Goal: Transaction & Acquisition: Purchase product/service

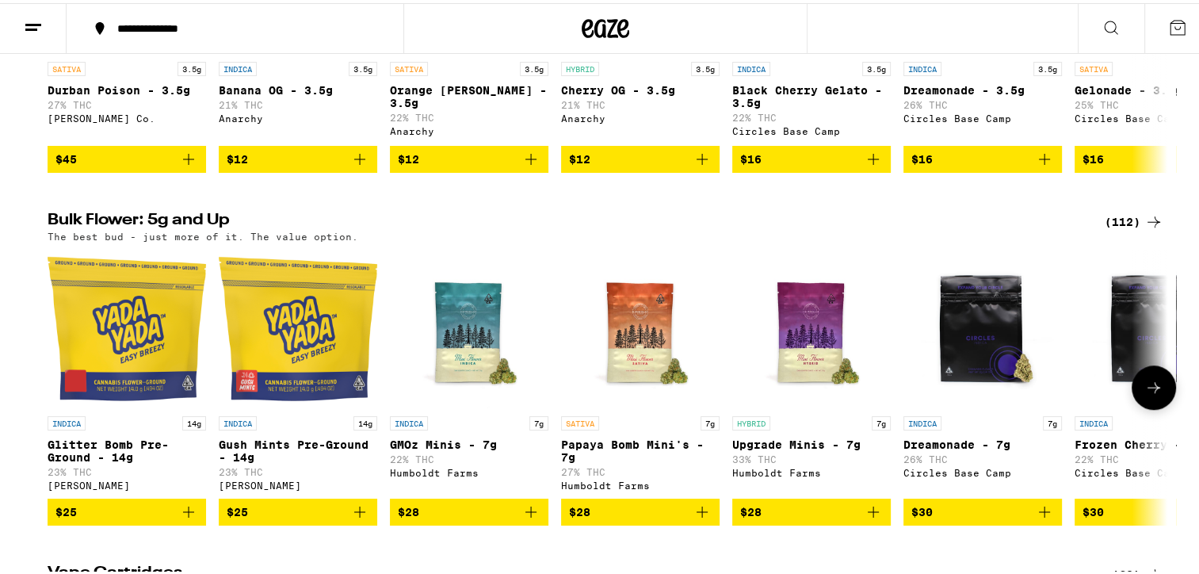
scroll to position [1188, 0]
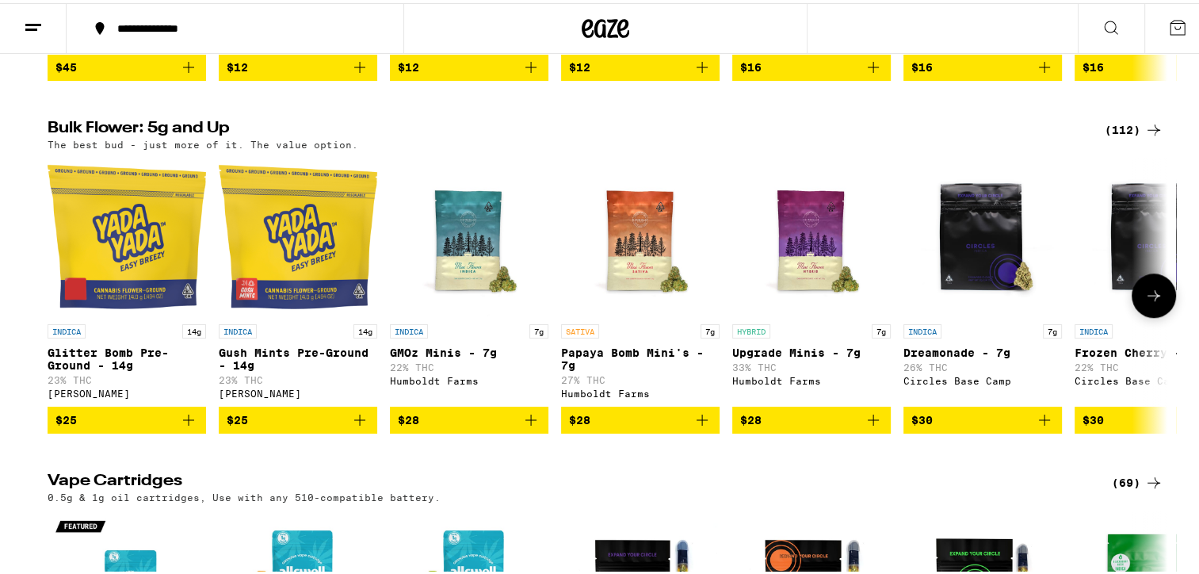
click at [1144, 302] on icon at bounding box center [1153, 292] width 19 height 19
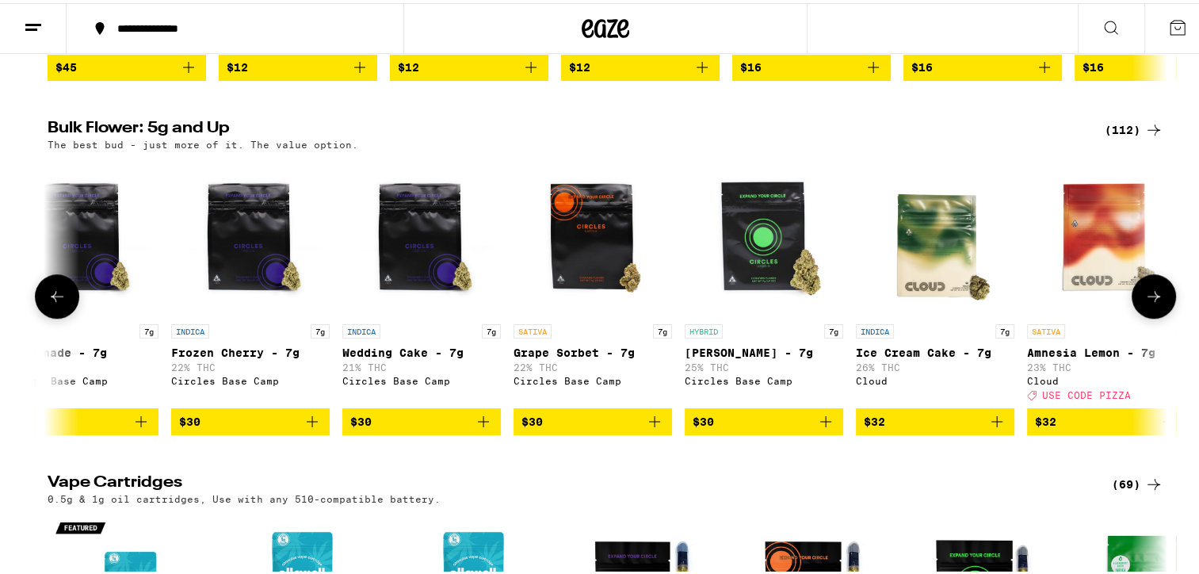
scroll to position [0, 943]
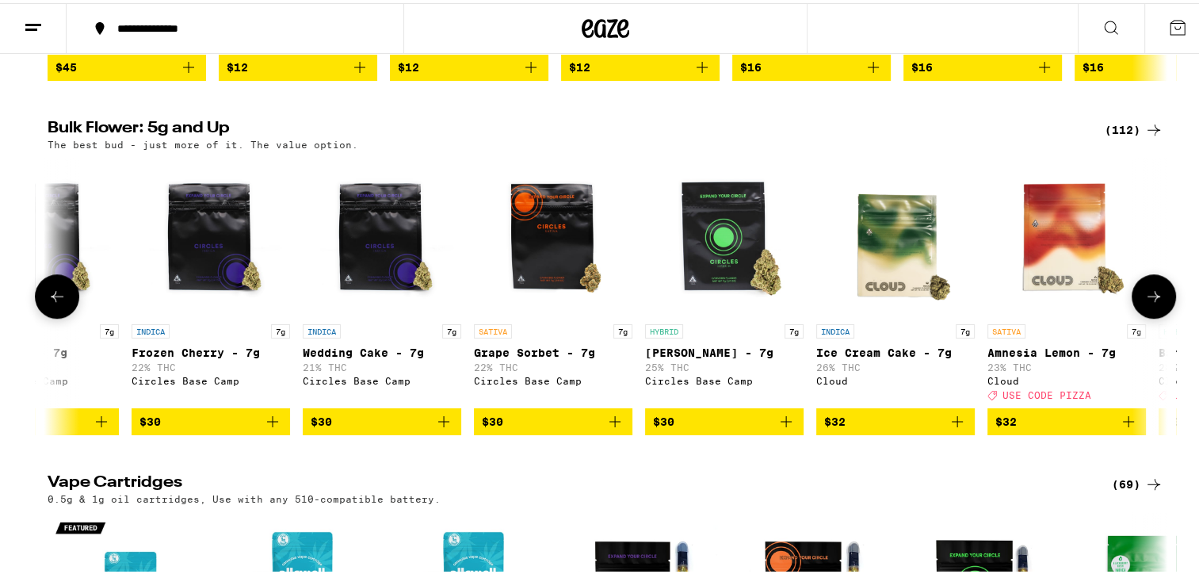
click at [1144, 303] on icon at bounding box center [1153, 293] width 19 height 19
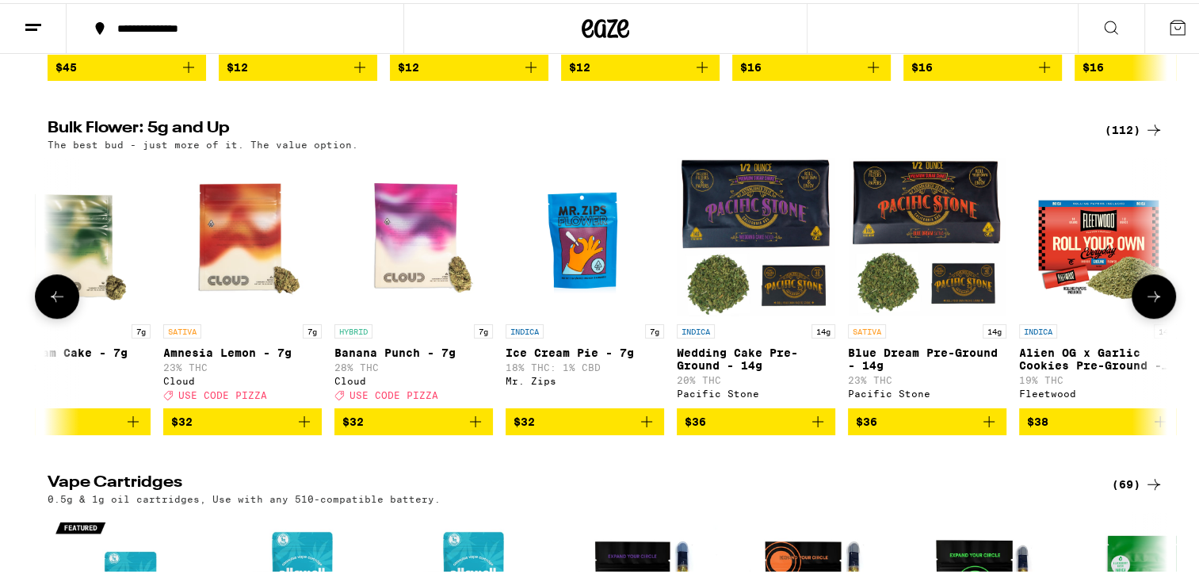
scroll to position [0, 1886]
